Goal: Register for event/course

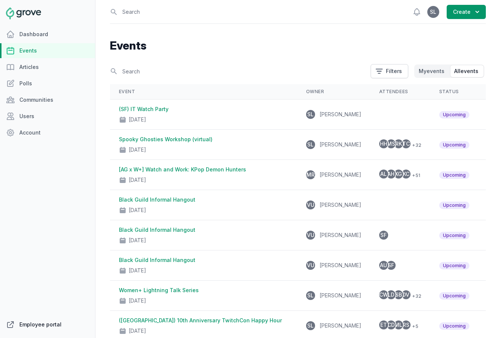
click at [30, 326] on link "Employee portal" at bounding box center [47, 324] width 95 height 15
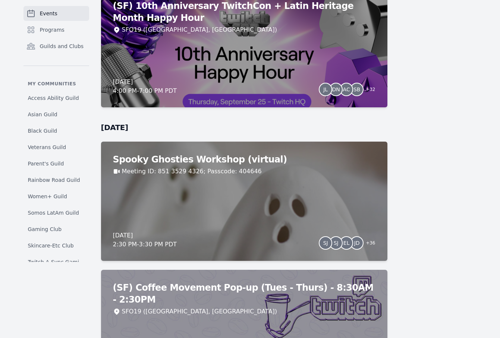
scroll to position [2945, 0]
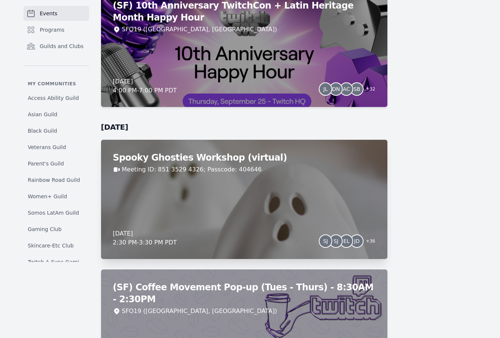
click at [313, 196] on div "Spooky Ghosties Workshop (virtual) Meeting ID: 851 3529 4326; Passcode: 404646 …" at bounding box center [244, 199] width 286 height 119
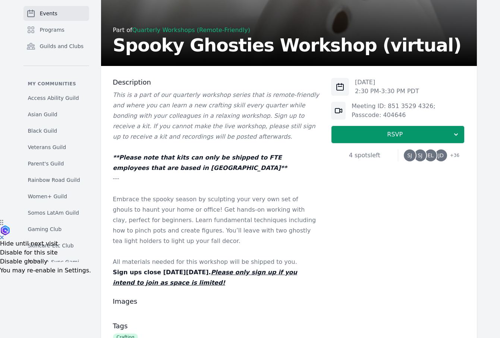
scroll to position [122, 0]
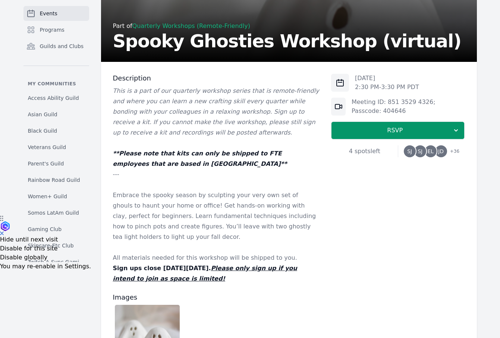
click at [436, 152] on span "EL" at bounding box center [430, 151] width 12 height 12
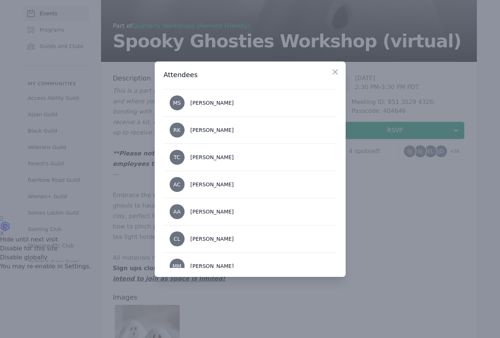
scroll to position [153, 0]
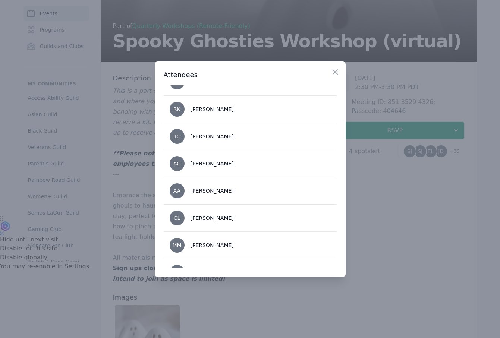
click at [375, 213] on div at bounding box center [250, 169] width 500 height 338
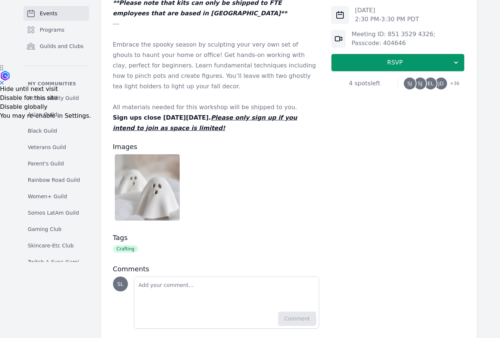
scroll to position [290, 0]
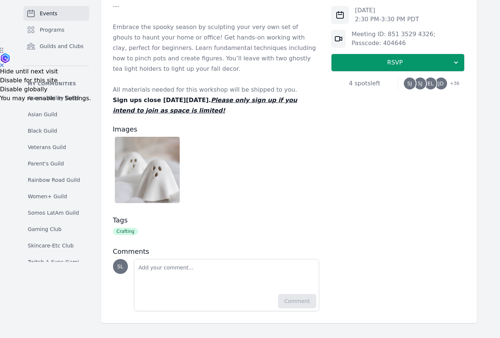
click at [166, 161] on img at bounding box center [147, 170] width 65 height 66
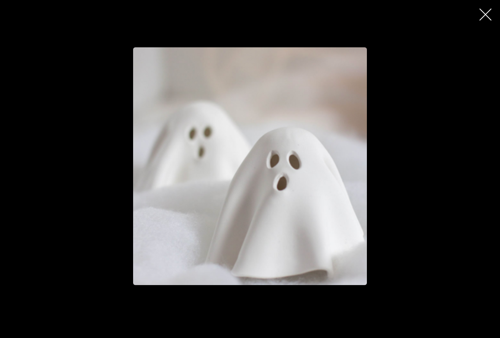
click at [481, 14] on icon "button" at bounding box center [485, 15] width 12 height 12
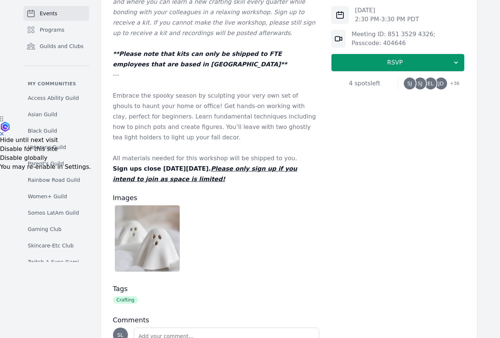
scroll to position [126, 0]
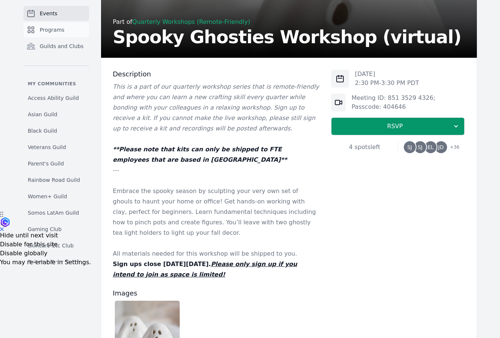
click at [54, 31] on span "Programs" at bounding box center [52, 29] width 25 height 7
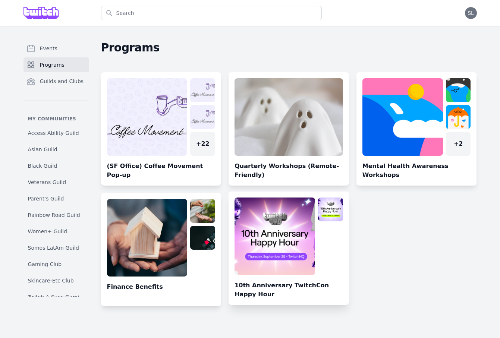
click at [279, 234] on link at bounding box center [288, 251] width 120 height 107
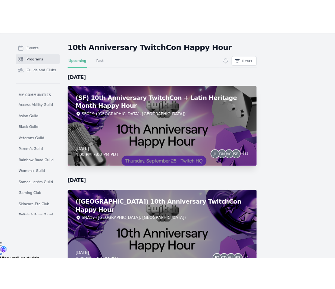
scroll to position [71, 0]
